Goal: Obtain resource: Download file/media

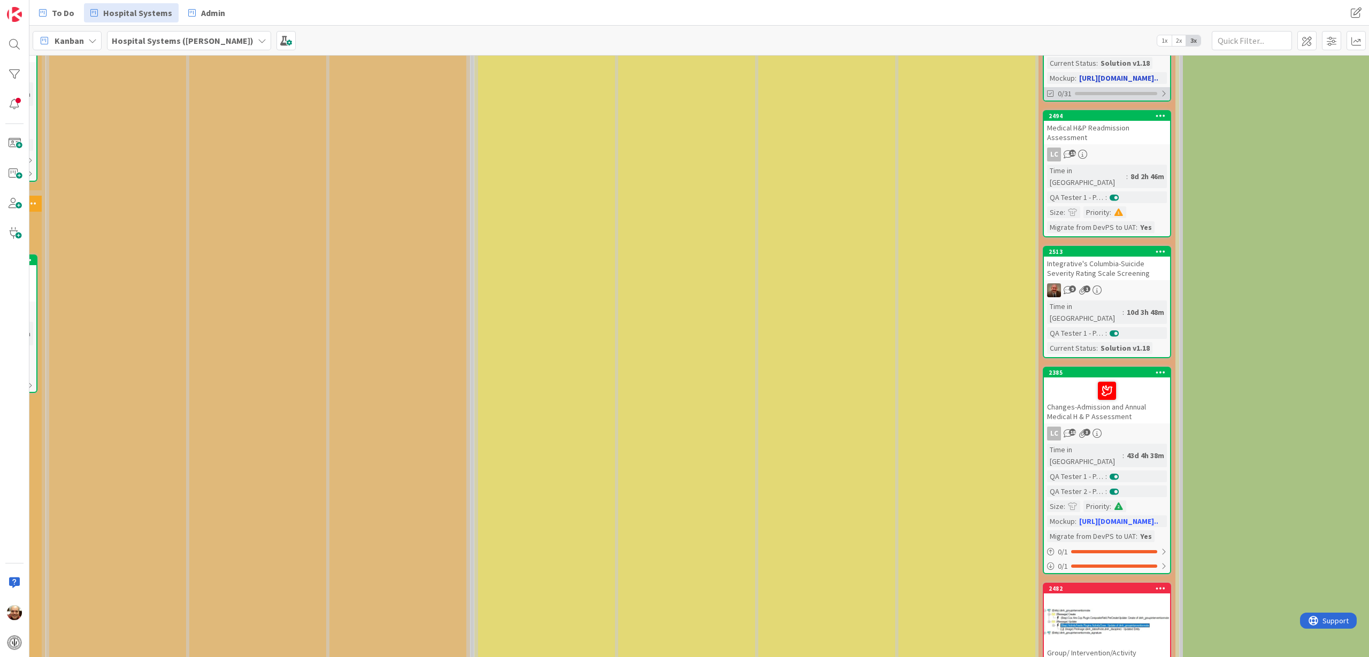
scroll to position [267, 1136]
click at [1026, 377] on div "Changes-Admission and Annual Medical H & P Assessment" at bounding box center [1107, 400] width 126 height 46
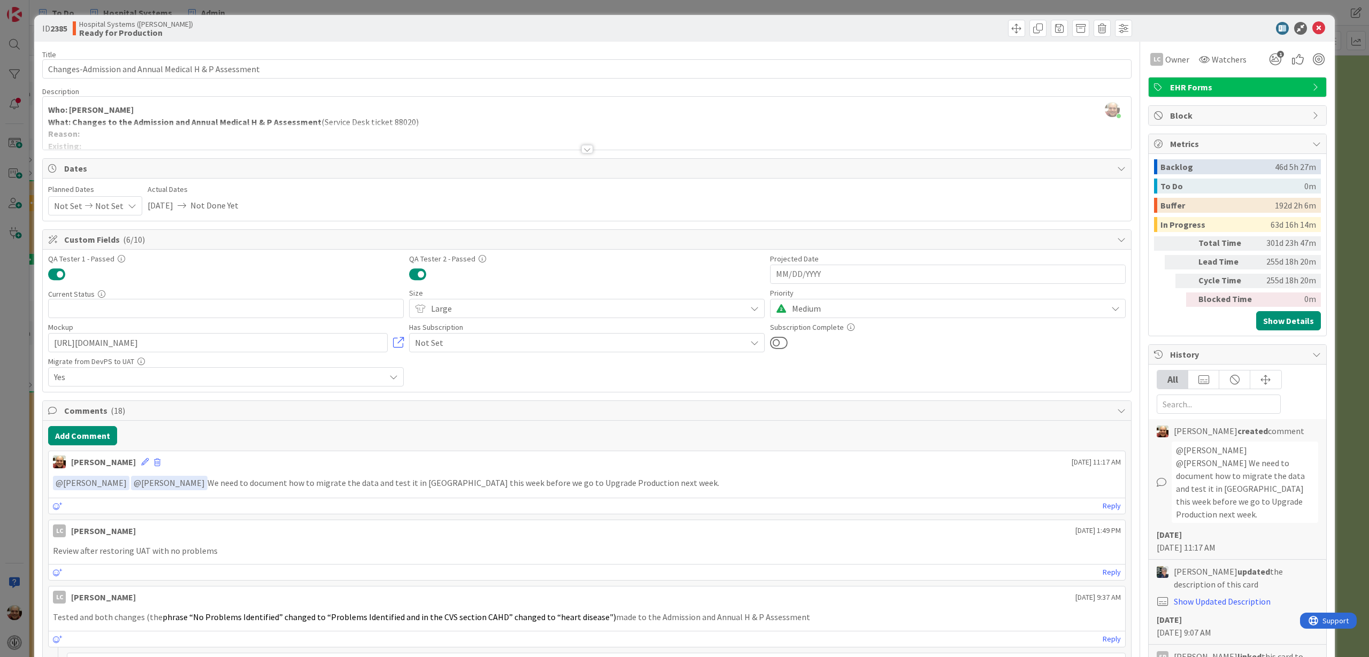
click at [583, 150] on div at bounding box center [587, 149] width 12 height 9
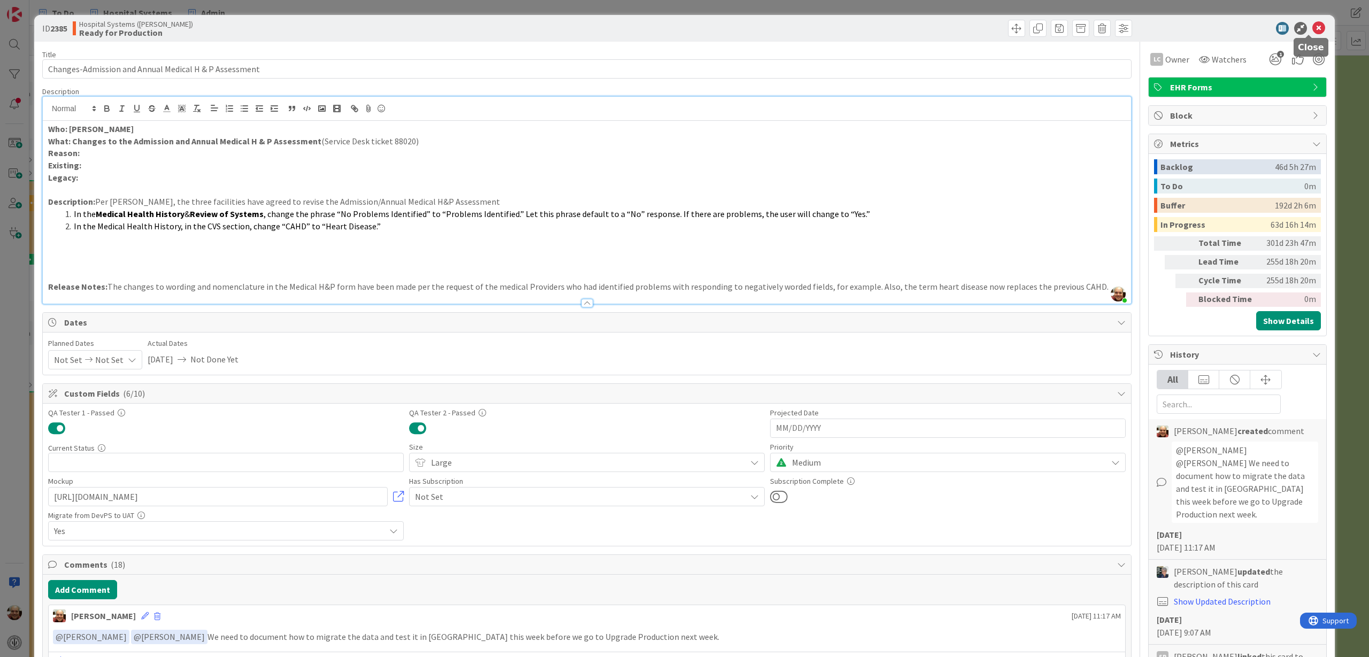
click at [1026, 27] on icon at bounding box center [1318, 28] width 13 height 13
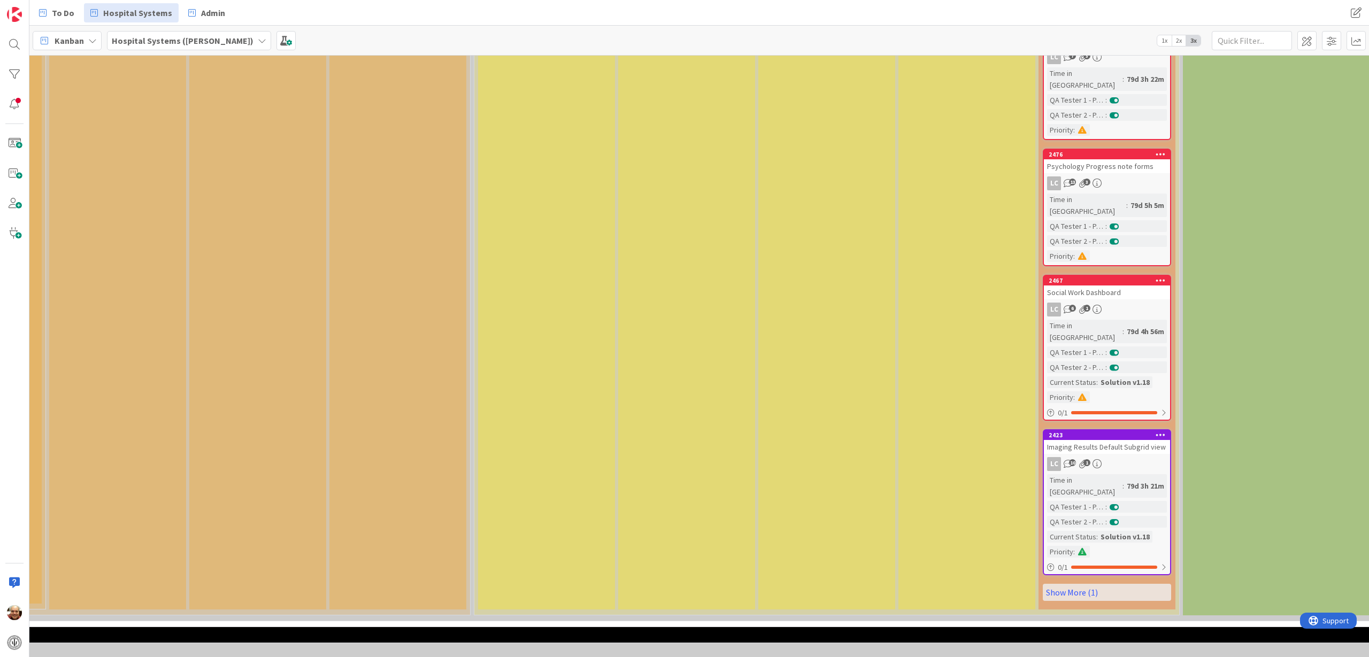
scroll to position [1203, 1136]
click at [1026, 464] on link "Show More (1)" at bounding box center [1107, 591] width 128 height 17
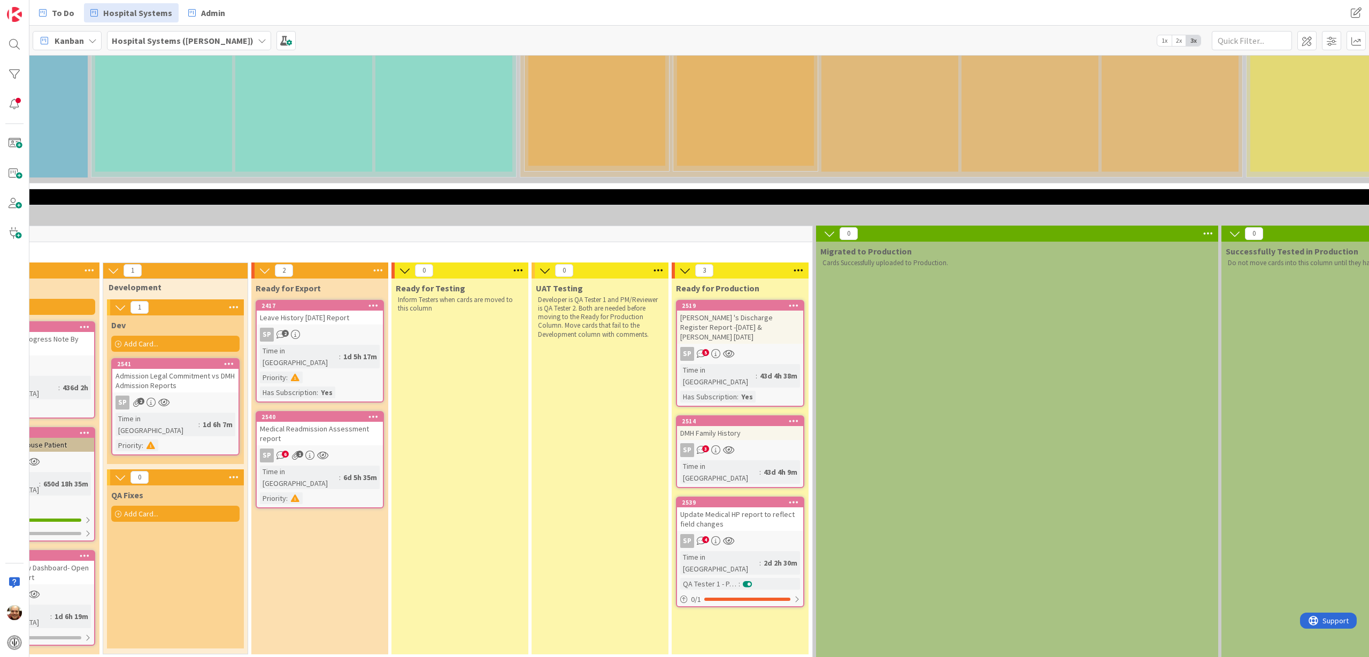
scroll to position [1805, 359]
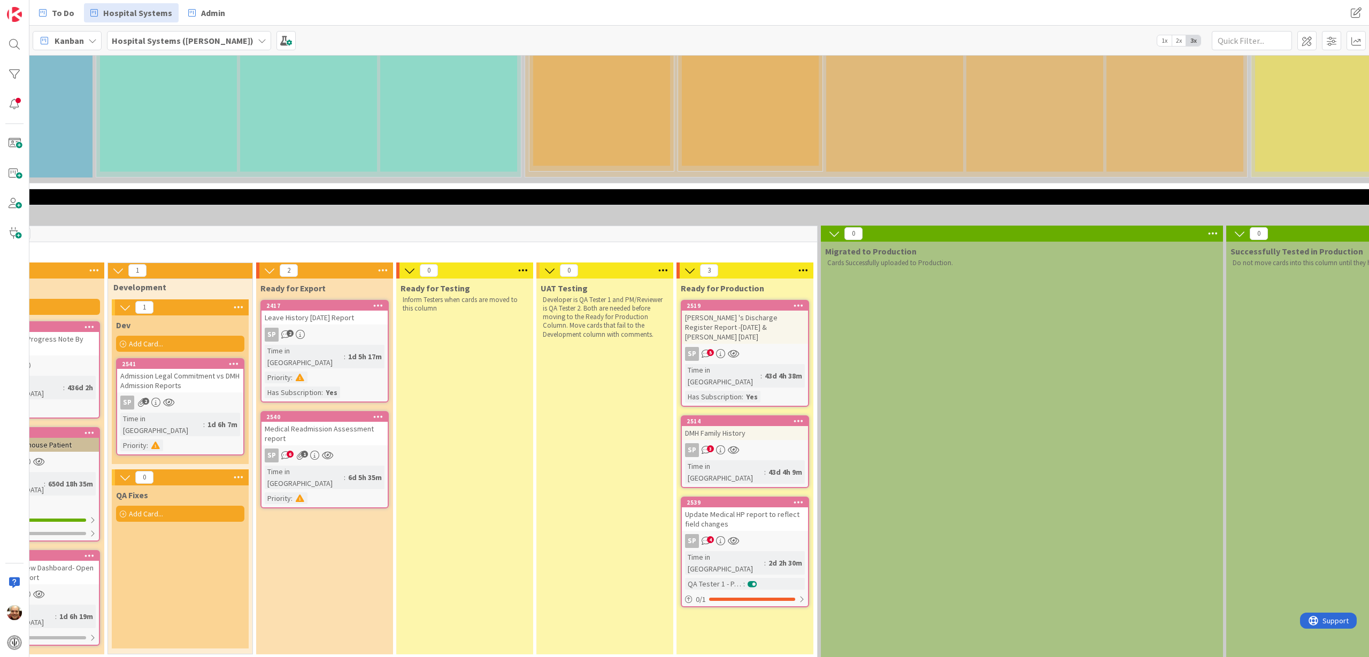
click at [169, 369] on div "Admission Legal Commitment vs DMH Admission Reports" at bounding box center [180, 381] width 126 height 24
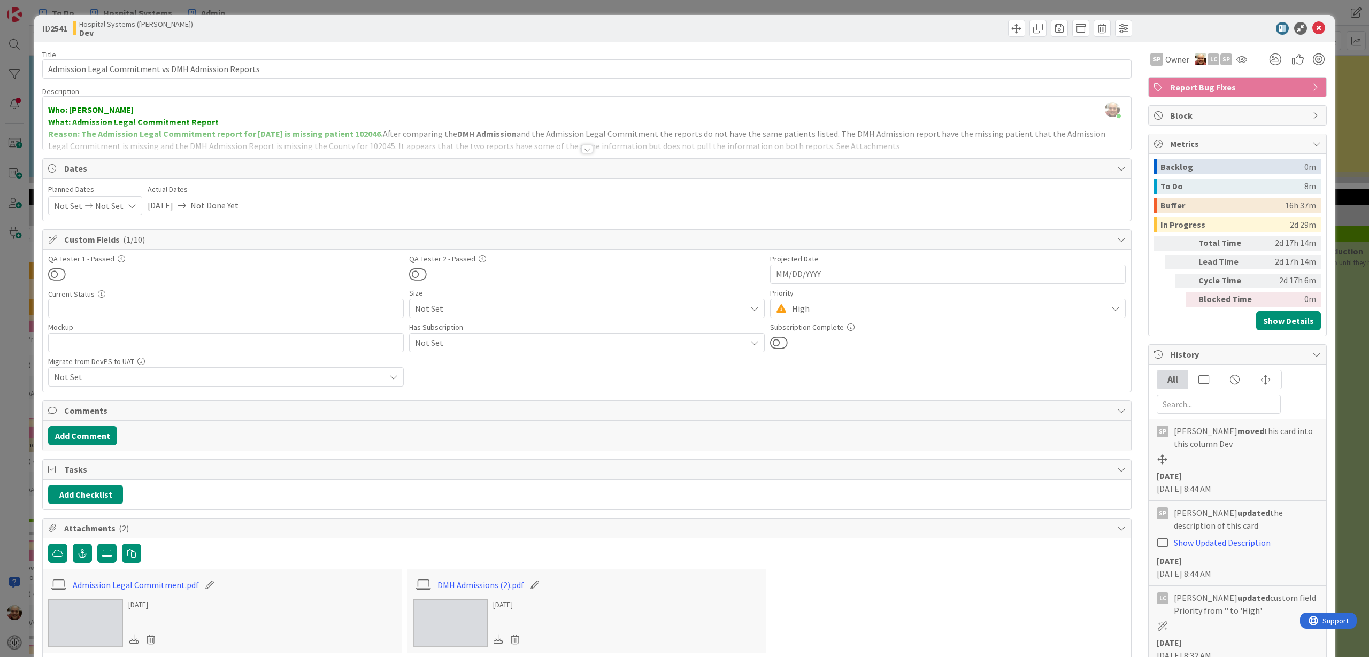
click at [582, 150] on div at bounding box center [587, 149] width 12 height 9
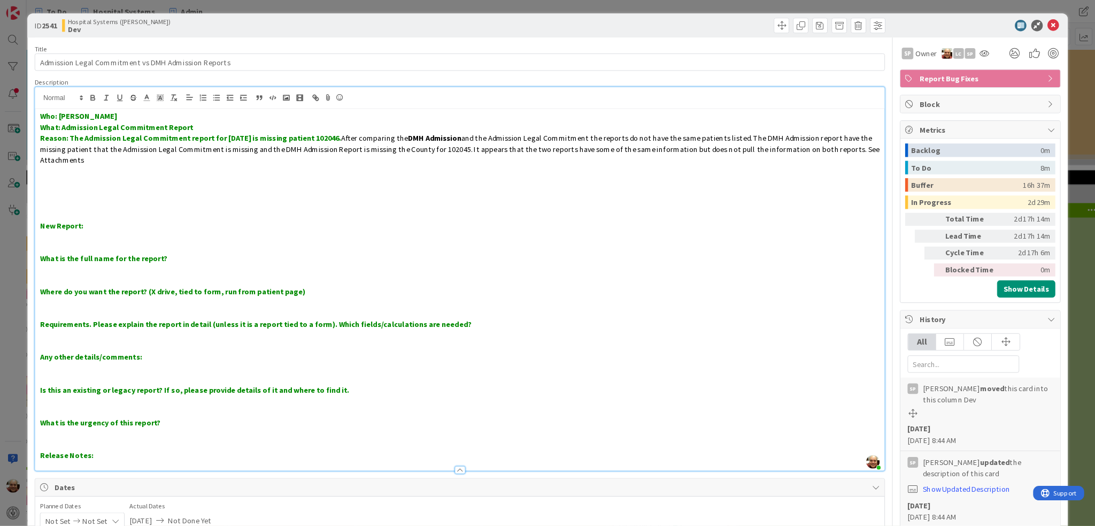
scroll to position [1805, 359]
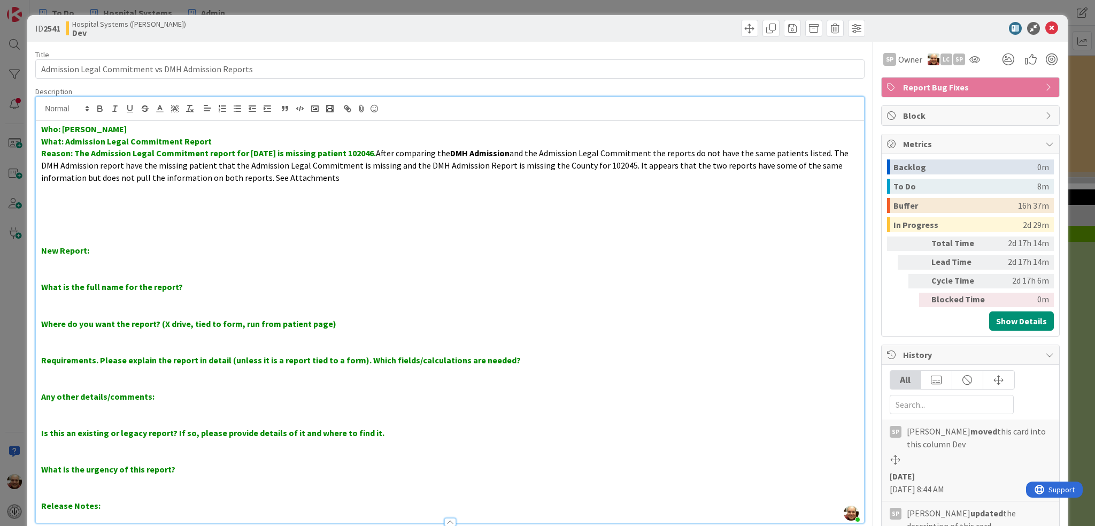
drag, startPoint x: 1349, startPoint y: 0, endPoint x: 427, endPoint y: 175, distance: 938.0
click at [427, 175] on p "Reason: The Admission Legal Commitment report for [DATE] is missing patient 102…" at bounding box center [450, 165] width 818 height 36
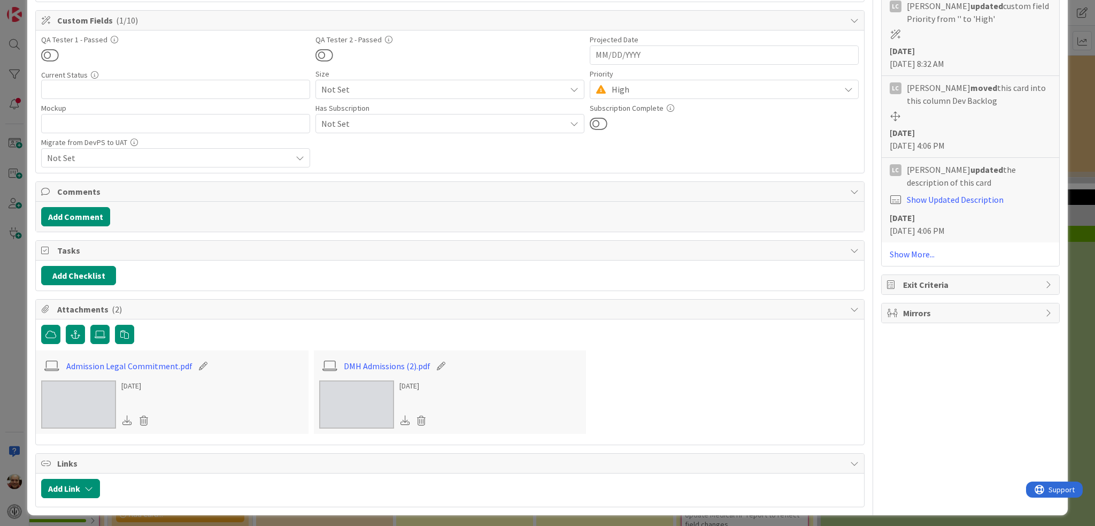
scroll to position [593, 0]
click at [121, 362] on link "Admission Legal Commitment.pdf" at bounding box center [129, 365] width 126 height 13
click at [375, 363] on link "DMH Admissions (2).pdf" at bounding box center [387, 365] width 87 height 13
